Goal: Entertainment & Leisure: Consume media (video, audio)

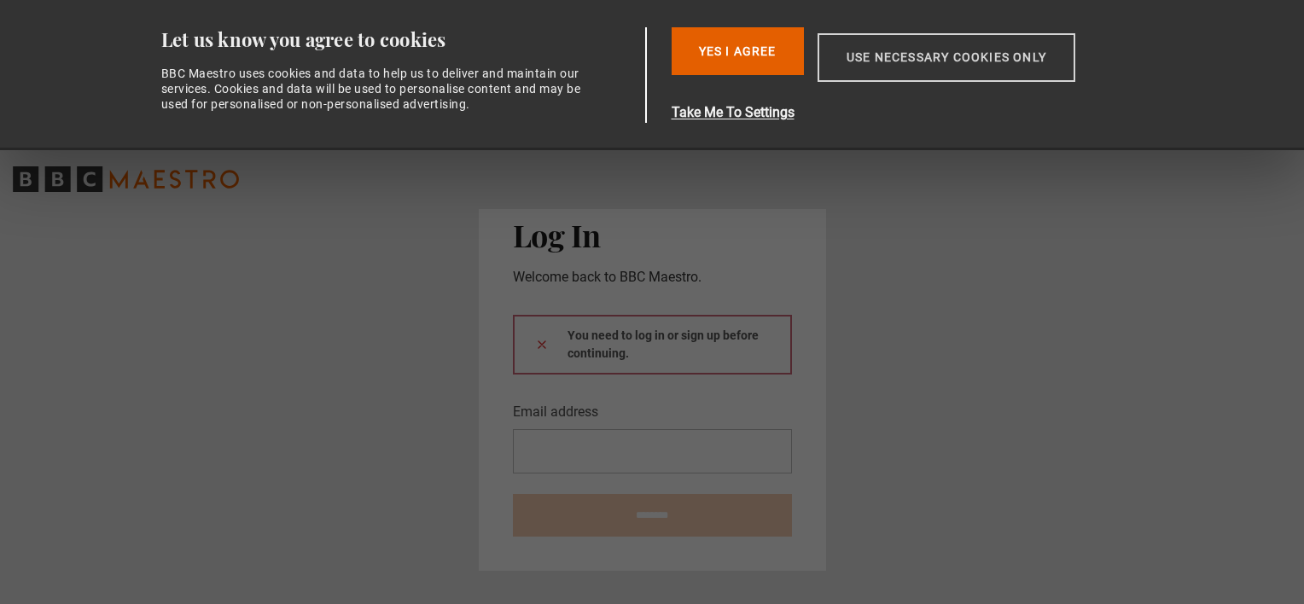
click at [932, 57] on button "Use necessary cookies only" at bounding box center [946, 57] width 258 height 49
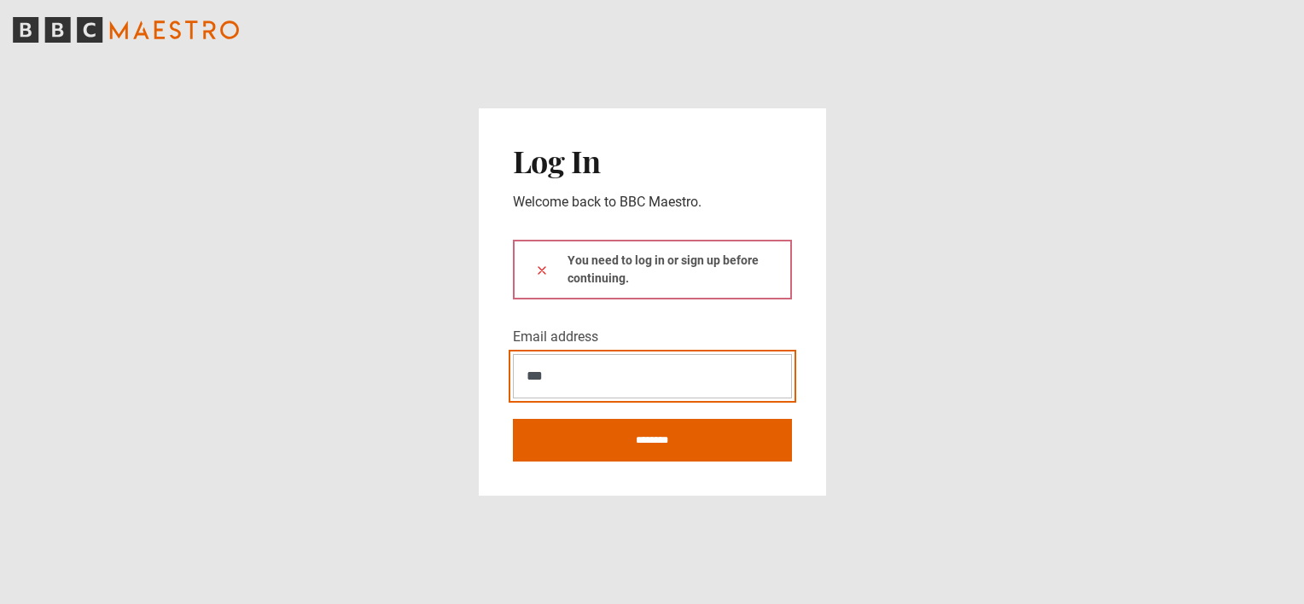
type input "**********"
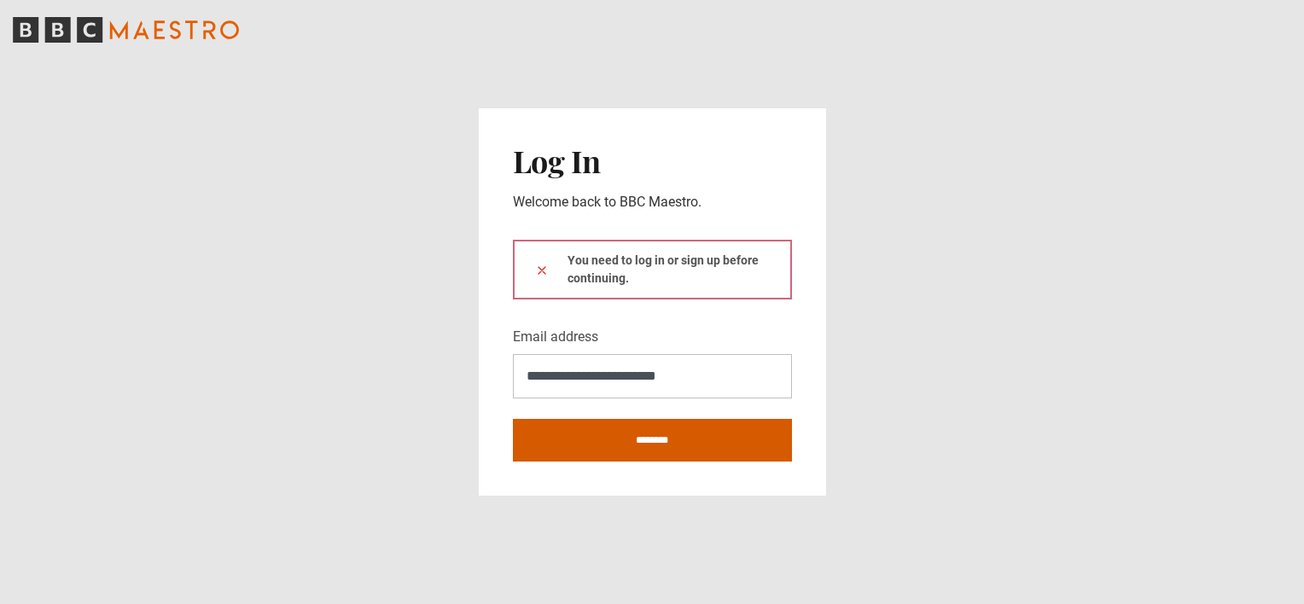
click at [651, 436] on input "********" at bounding box center [652, 440] width 279 height 43
type input "**********"
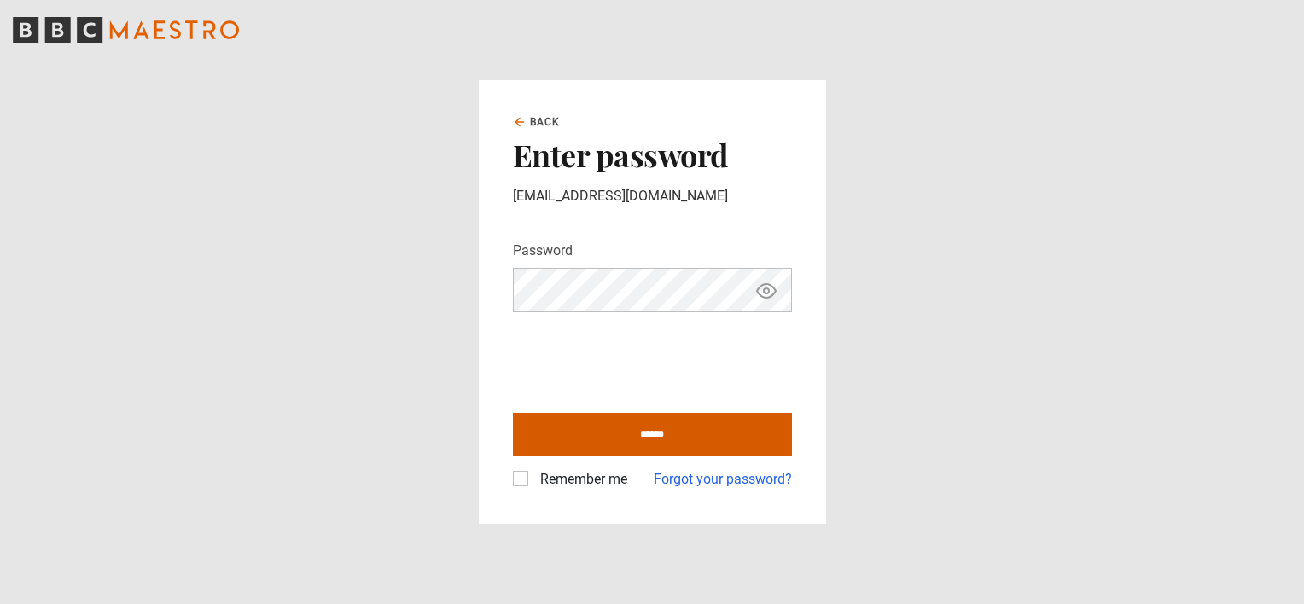
click at [631, 438] on input "******" at bounding box center [652, 434] width 279 height 43
type input "**********"
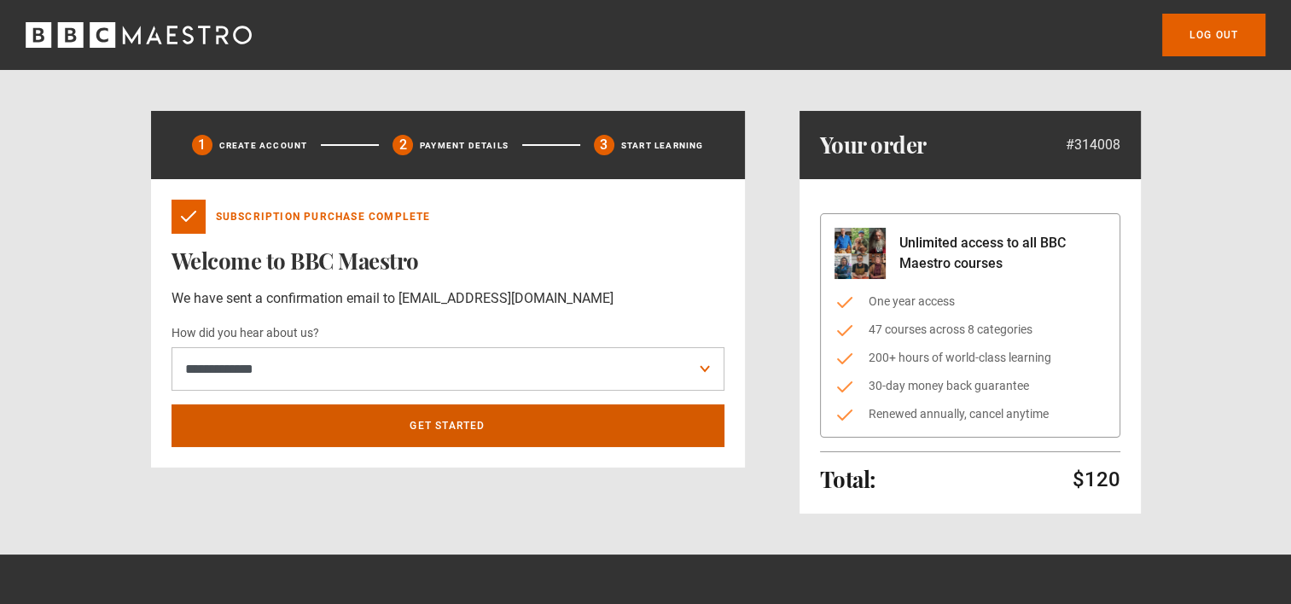
click at [453, 422] on link "Get Started" at bounding box center [448, 425] width 553 height 43
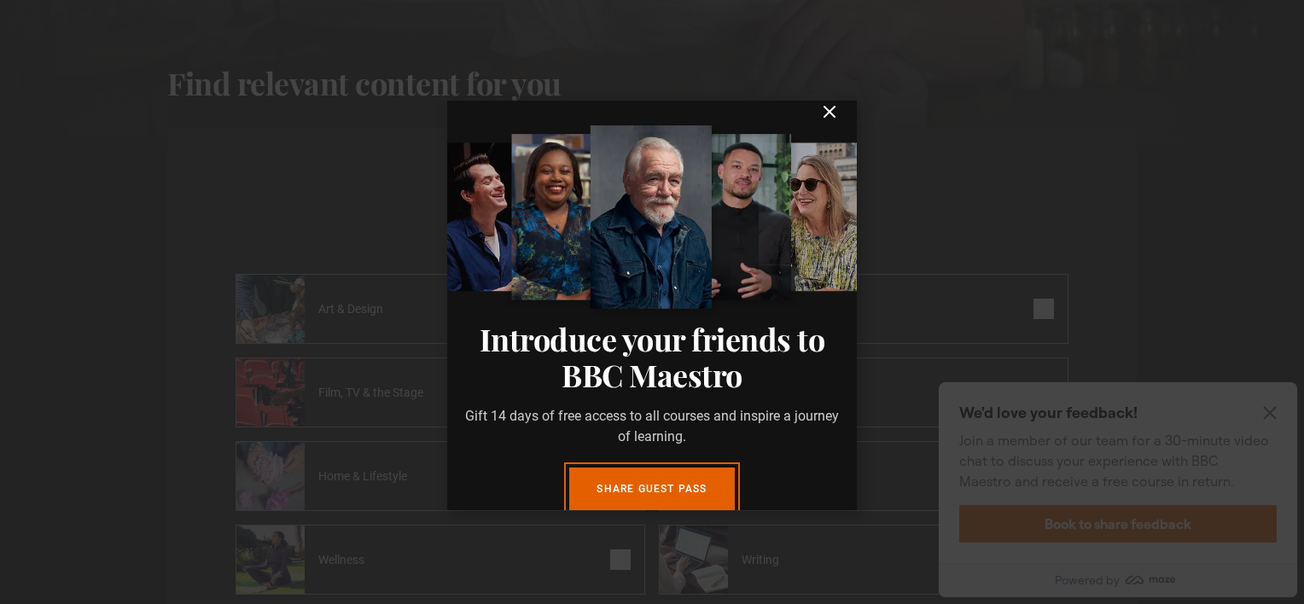
click at [824, 117] on icon "submit" at bounding box center [829, 112] width 10 height 10
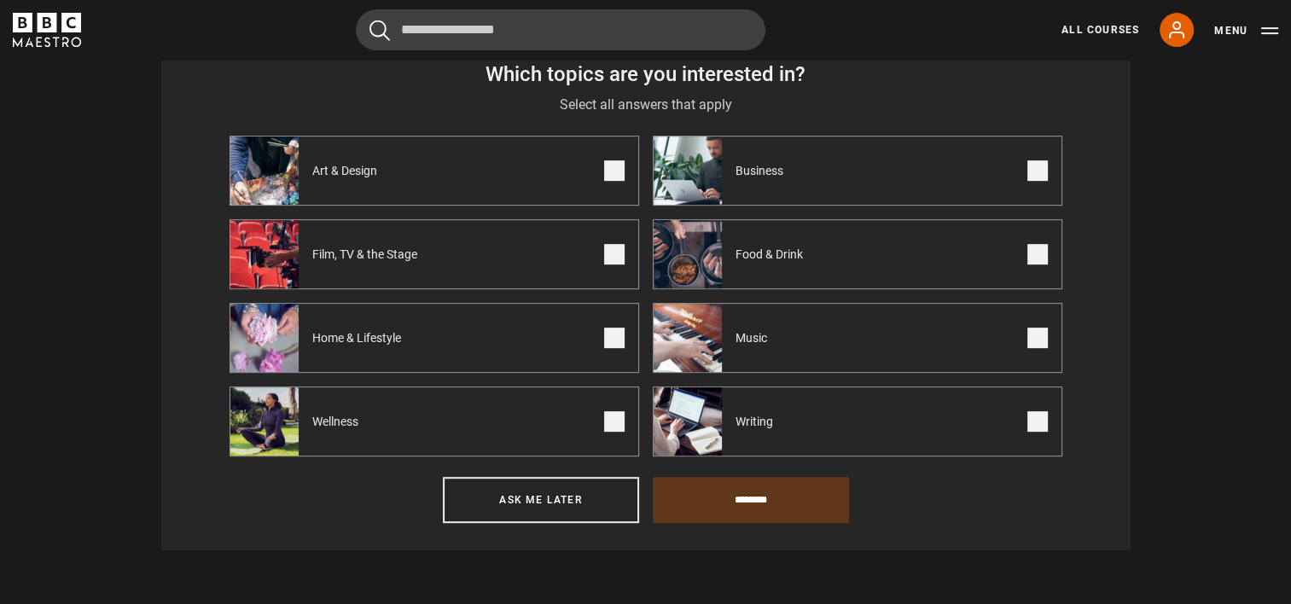
scroll to position [742, 0]
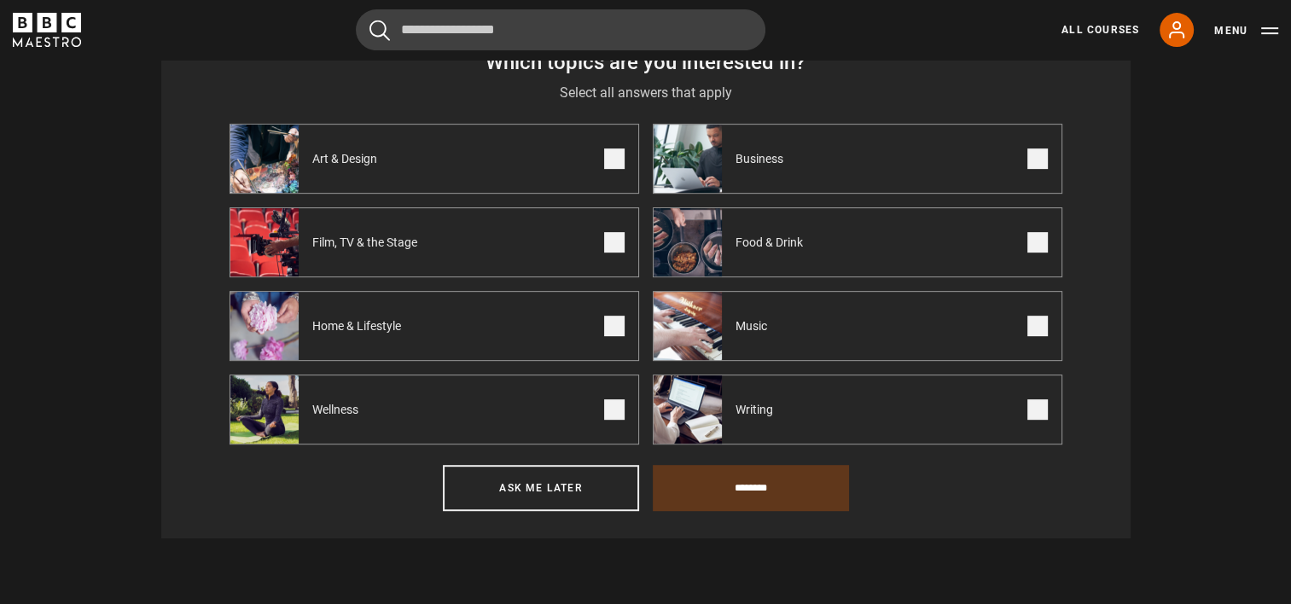
click at [1032, 413] on span at bounding box center [1037, 409] width 20 height 20
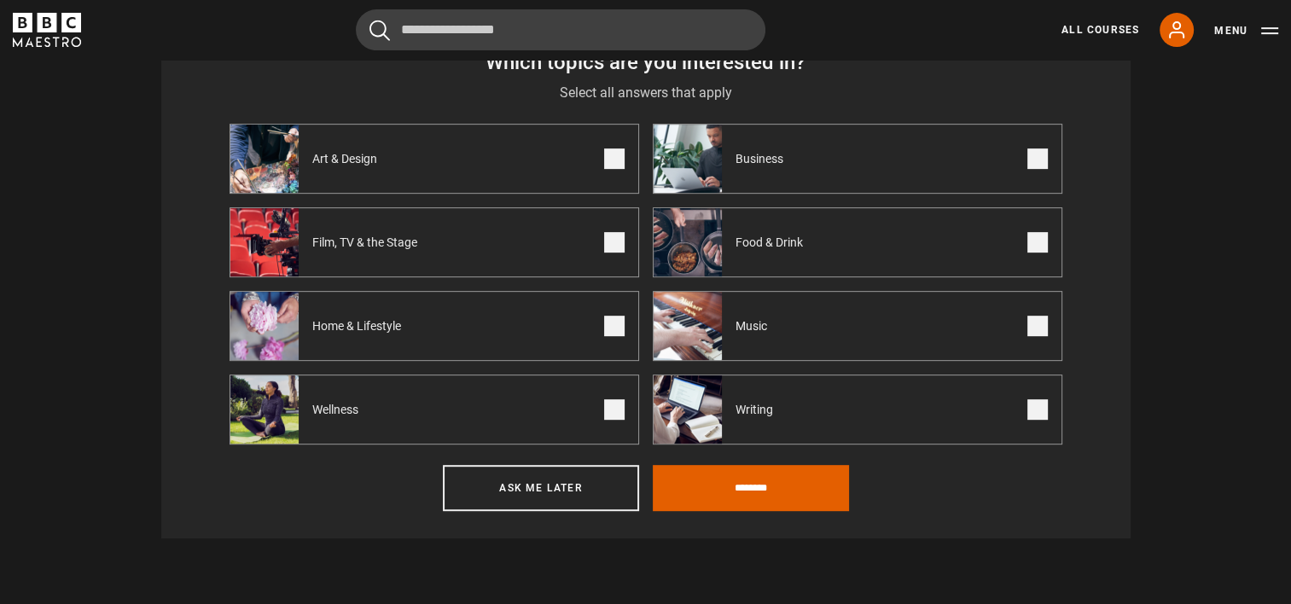
click at [617, 415] on span at bounding box center [614, 409] width 20 height 20
click at [616, 242] on span at bounding box center [614, 242] width 20 height 20
click at [613, 326] on span at bounding box center [614, 326] width 20 height 20
click at [1042, 323] on span at bounding box center [1037, 326] width 20 height 20
click at [739, 490] on input "********" at bounding box center [751, 488] width 196 height 46
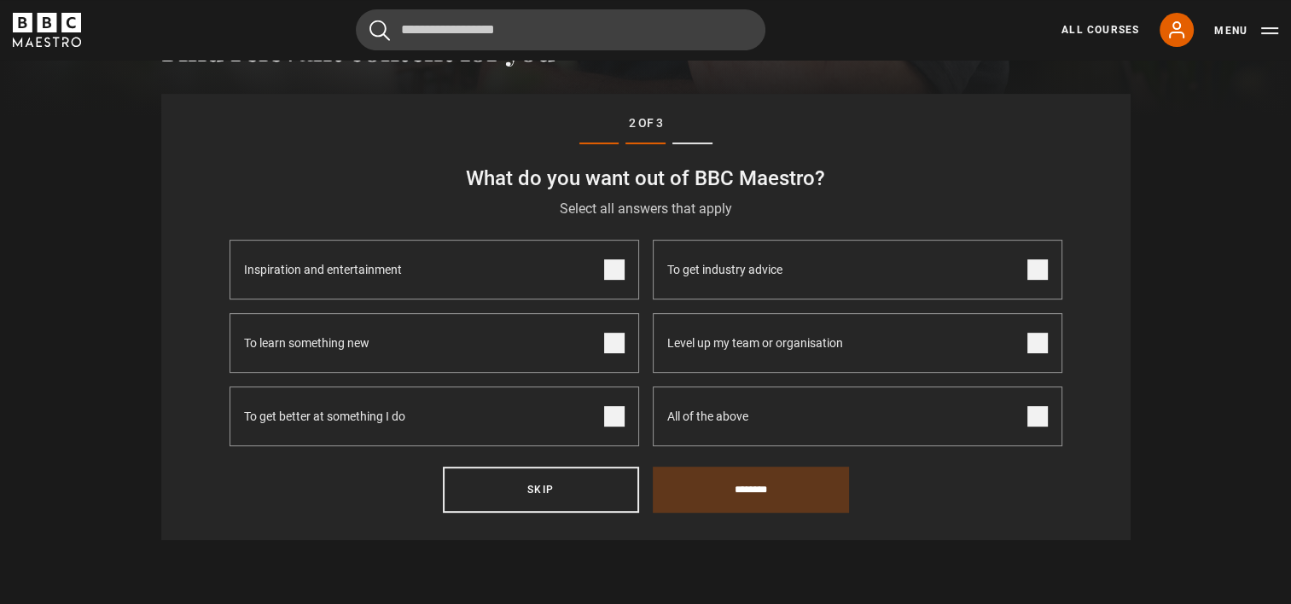
scroll to position [592, 0]
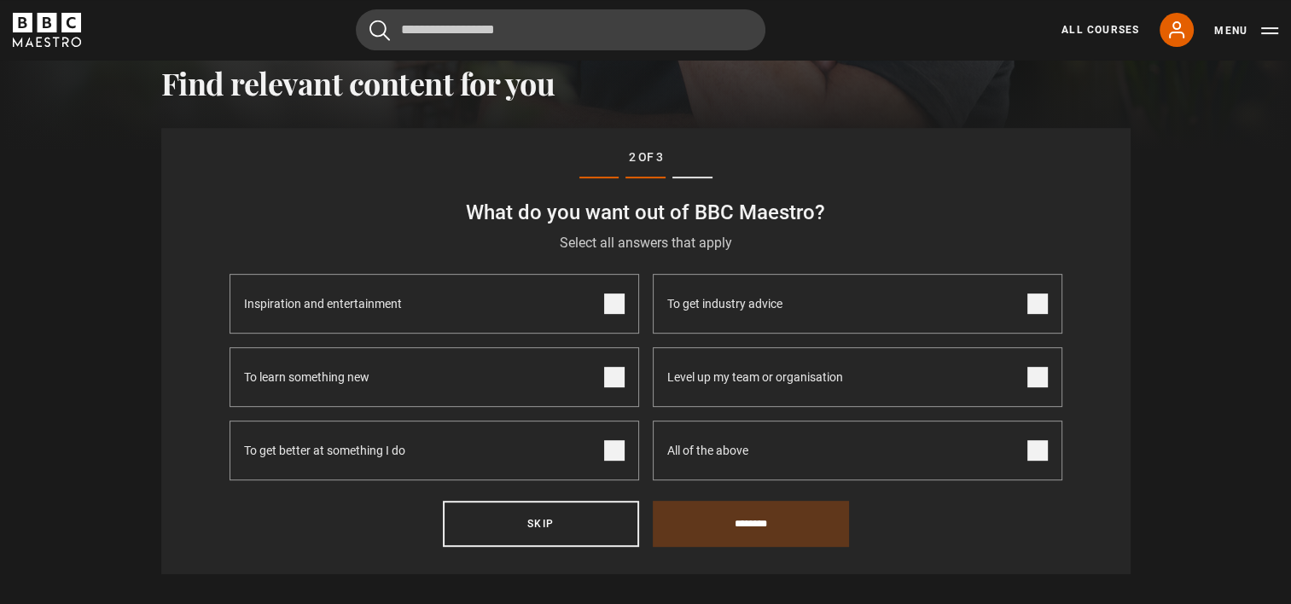
click at [1039, 453] on span at bounding box center [1037, 450] width 20 height 20
click at [794, 534] on input "********" at bounding box center [751, 524] width 196 height 46
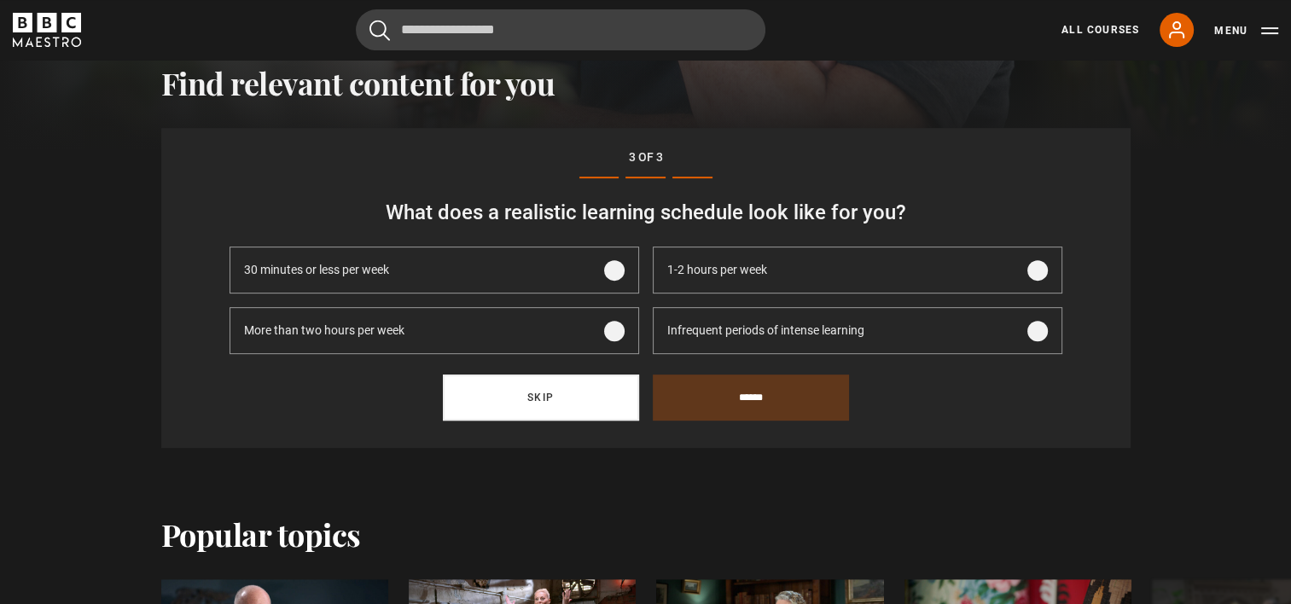
click at [526, 391] on button "Skip" at bounding box center [541, 398] width 196 height 46
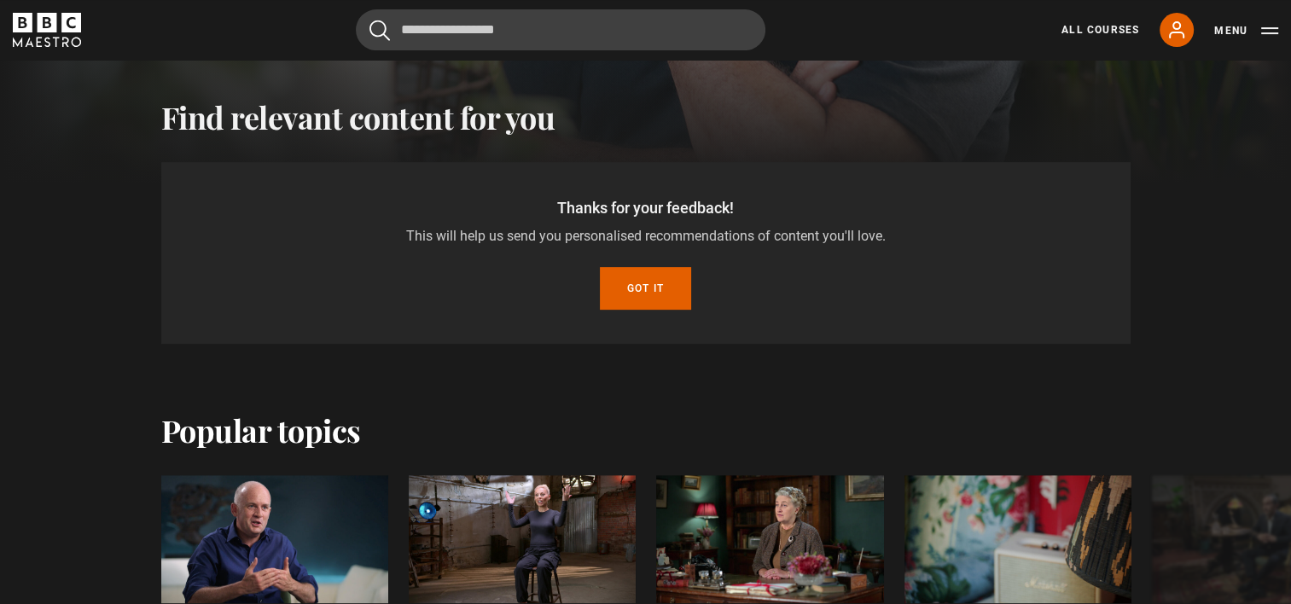
scroll to position [529, 0]
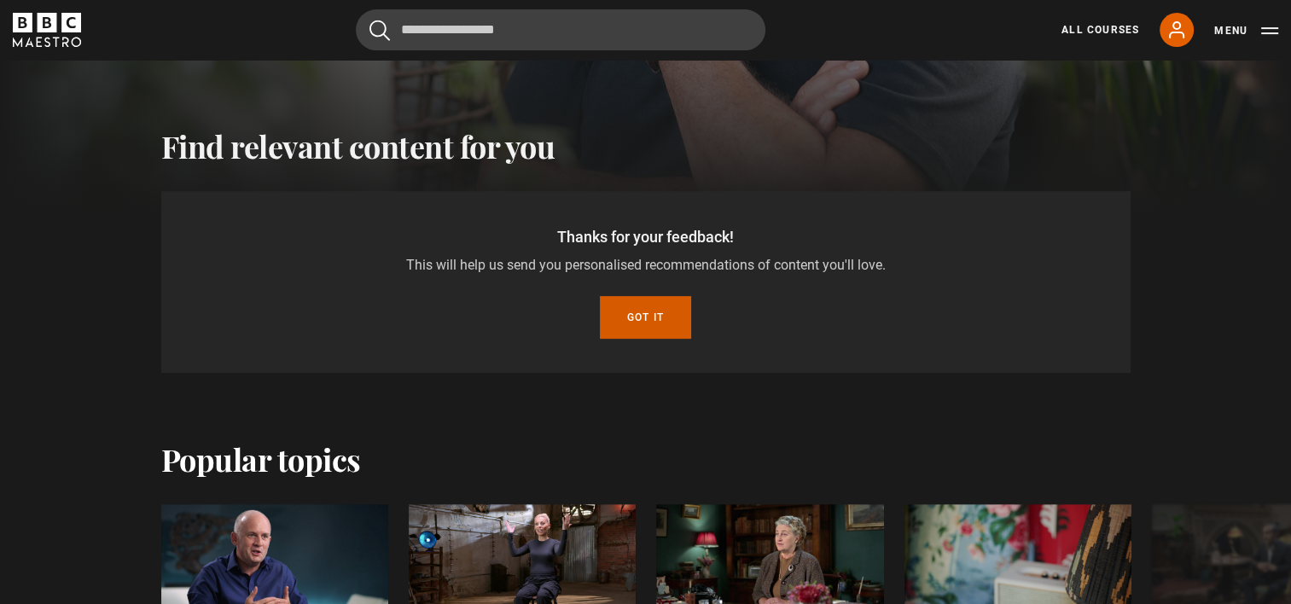
click at [670, 305] on button "Got it" at bounding box center [645, 317] width 91 height 43
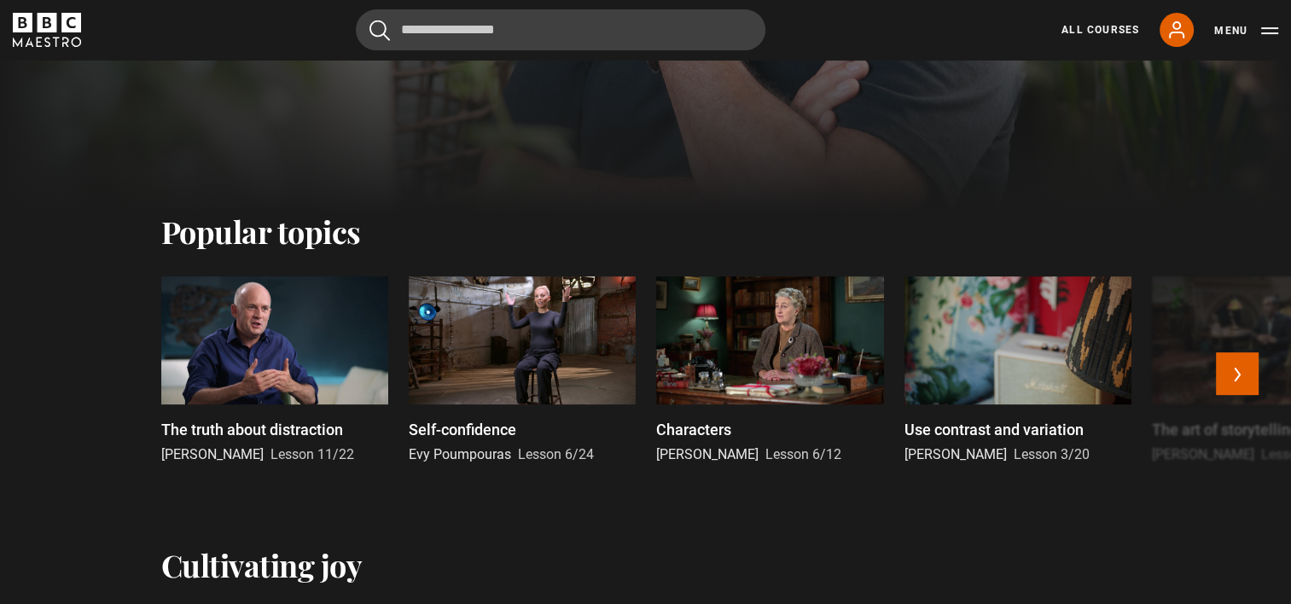
click at [289, 383] on div at bounding box center [274, 340] width 227 height 128
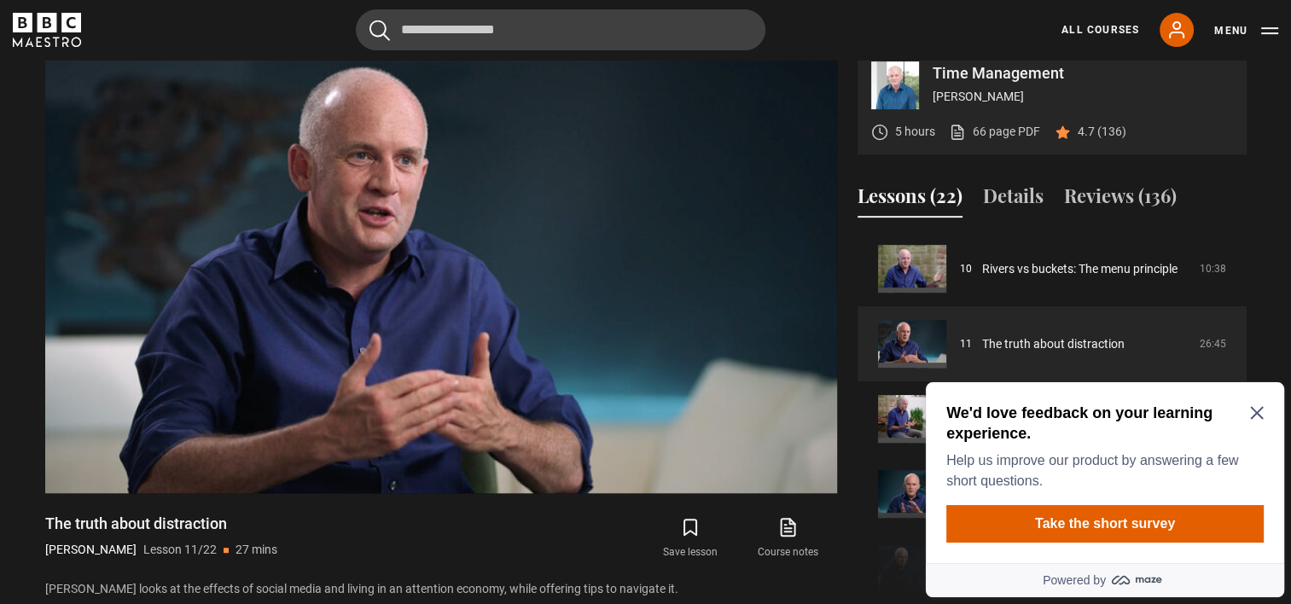
click at [1256, 410] on icon "Close Maze Prompt" at bounding box center [1257, 413] width 14 height 14
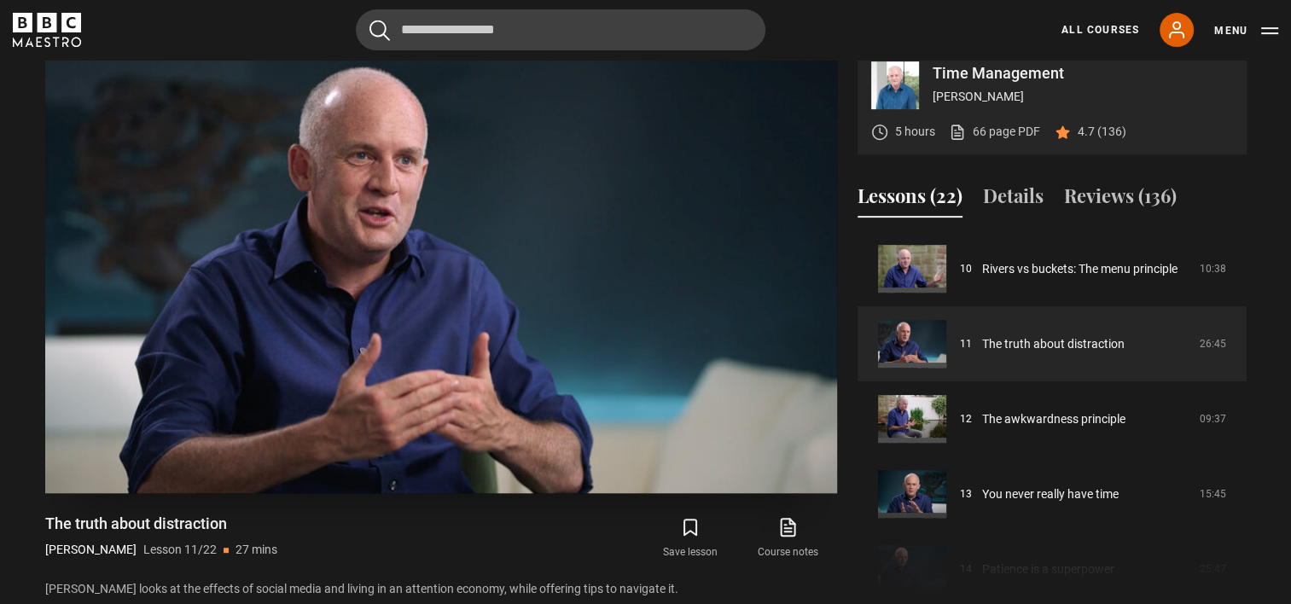
click at [358, 382] on video "Video Player" at bounding box center [441, 270] width 792 height 445
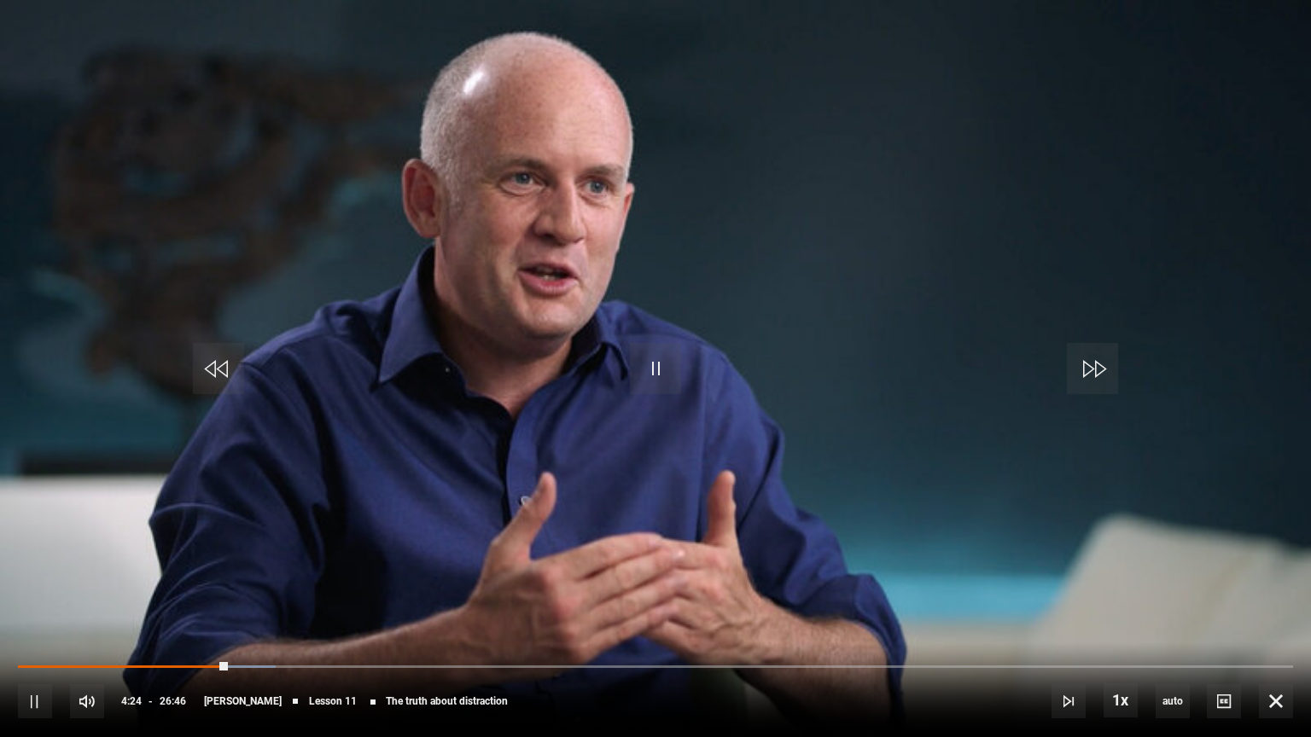
drag, startPoint x: 359, startPoint y: 469, endPoint x: 398, endPoint y: 443, distance: 47.3
click at [398, 443] on video "Video Player" at bounding box center [655, 368] width 1311 height 737
click at [643, 369] on span "Video Player" at bounding box center [655, 368] width 51 height 51
click at [752, 283] on video "Video Player" at bounding box center [655, 368] width 1311 height 737
click at [748, 311] on video "Video Player" at bounding box center [655, 368] width 1311 height 737
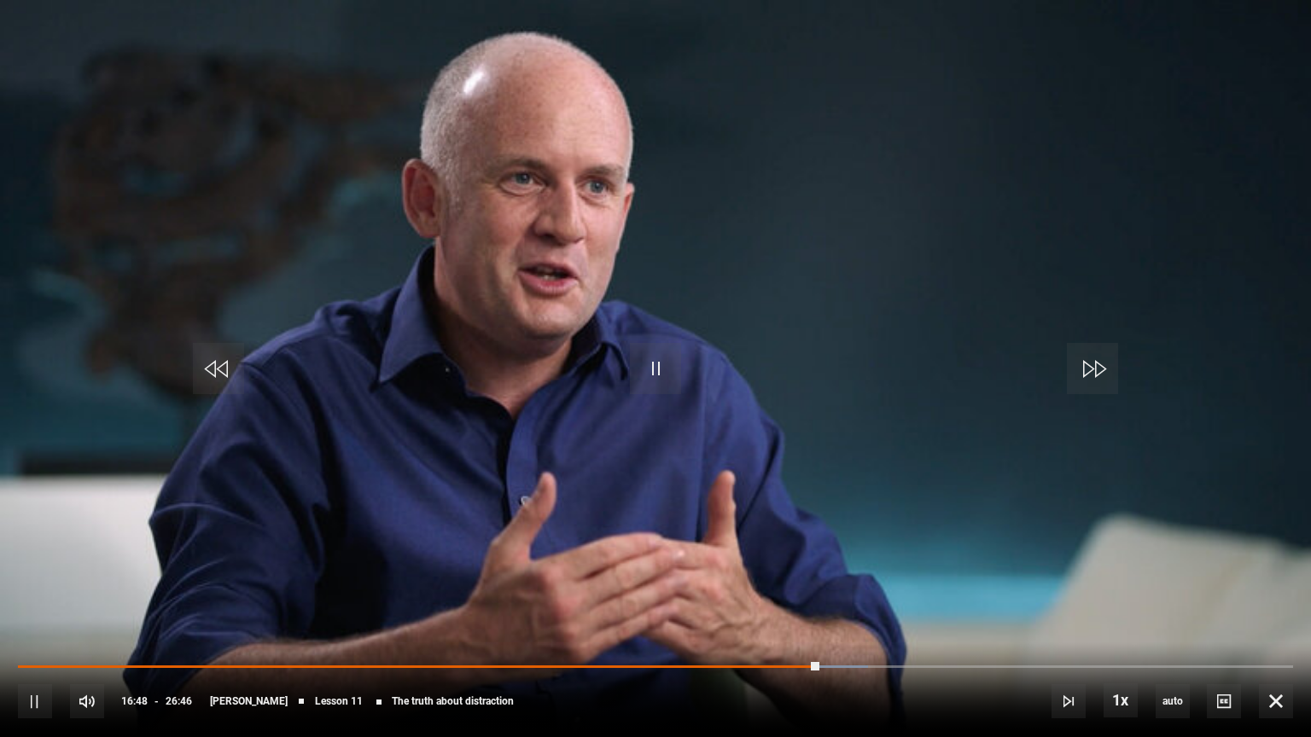
click at [748, 311] on video "Video Player" at bounding box center [655, 368] width 1311 height 737
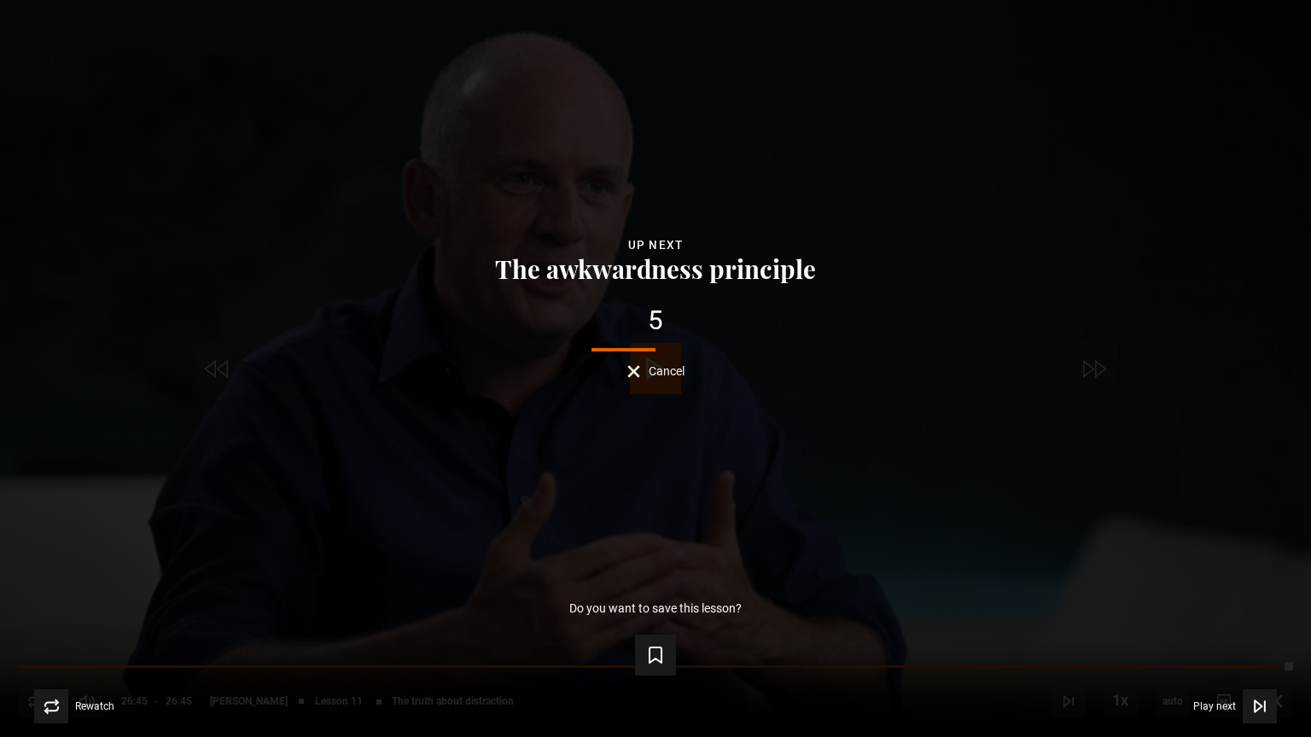
click at [716, 333] on div "5" at bounding box center [655, 320] width 1256 height 27
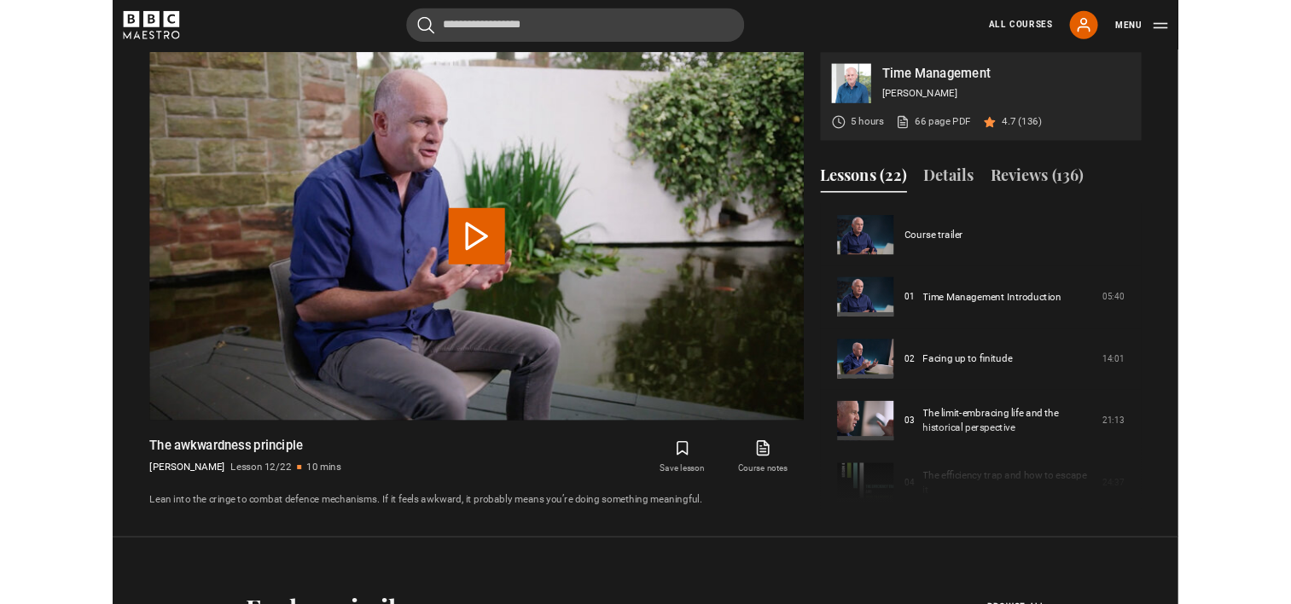
scroll to position [826, 0]
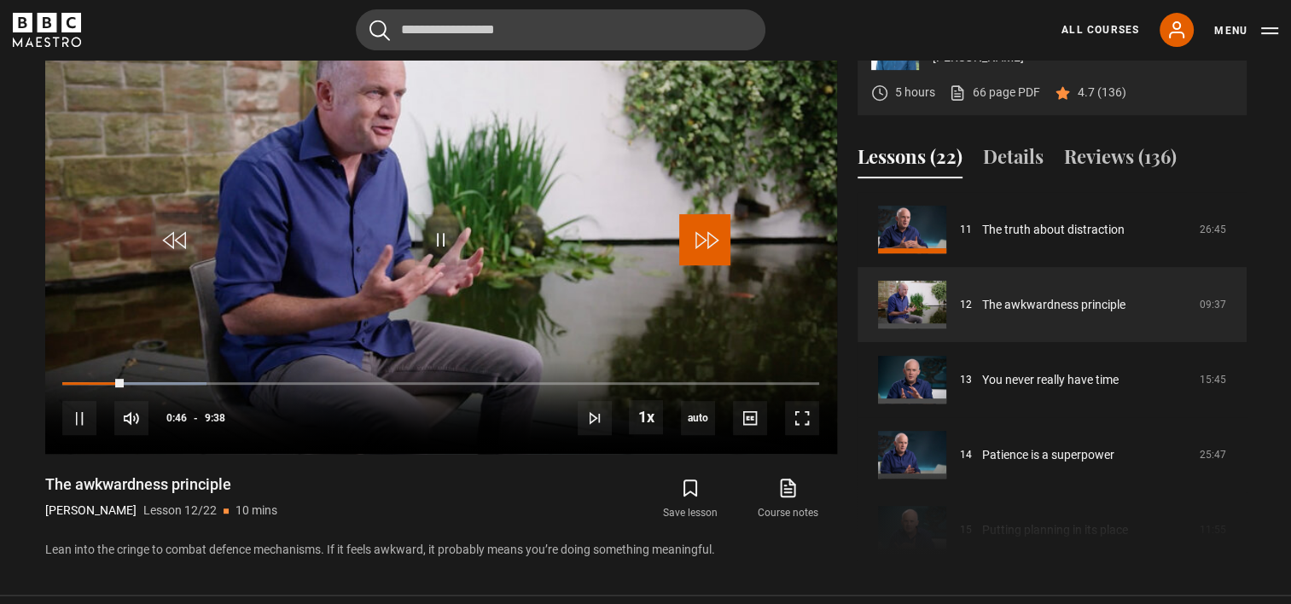
drag, startPoint x: 719, startPoint y: 242, endPoint x: 1049, endPoint y: 200, distance: 332.1
click at [1049, 200] on div "Time Management [PERSON_NAME] 5 hours 66 page PDF (opens in new tab) 4.7 (136) …" at bounding box center [645, 285] width 1201 height 552
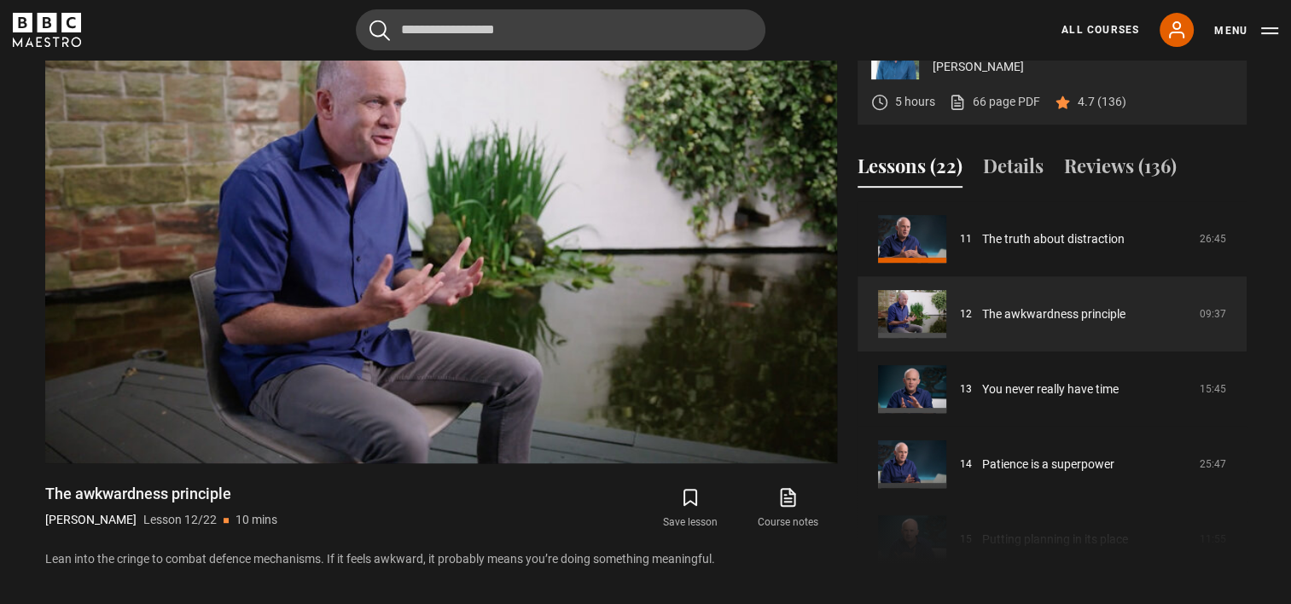
click at [1048, 195] on div "Lessons (22) Details Reviews (136)" at bounding box center [1052, 173] width 389 height 43
drag, startPoint x: 1047, startPoint y: 206, endPoint x: 1030, endPoint y: 164, distance: 46.0
drag, startPoint x: 1030, startPoint y: 164, endPoint x: 1043, endPoint y: 157, distance: 14.5
click at [1043, 157] on div "Time Management [PERSON_NAME] 5 hours 66 page PDF (opens in new tab) 4.7 (136) …" at bounding box center [645, 294] width 1201 height 552
